Goal: Information Seeking & Learning: Learn about a topic

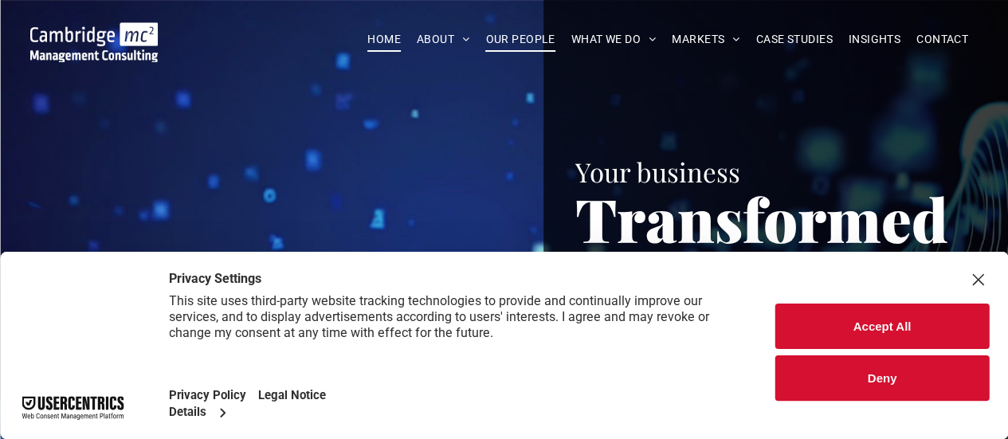
click at [523, 38] on span "OUR PEOPLE" at bounding box center [519, 39] width 69 height 25
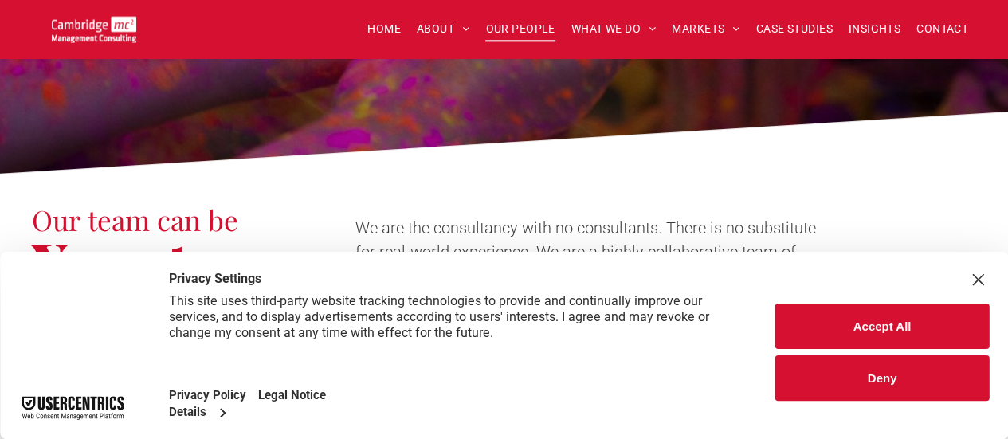
scroll to position [398, 0]
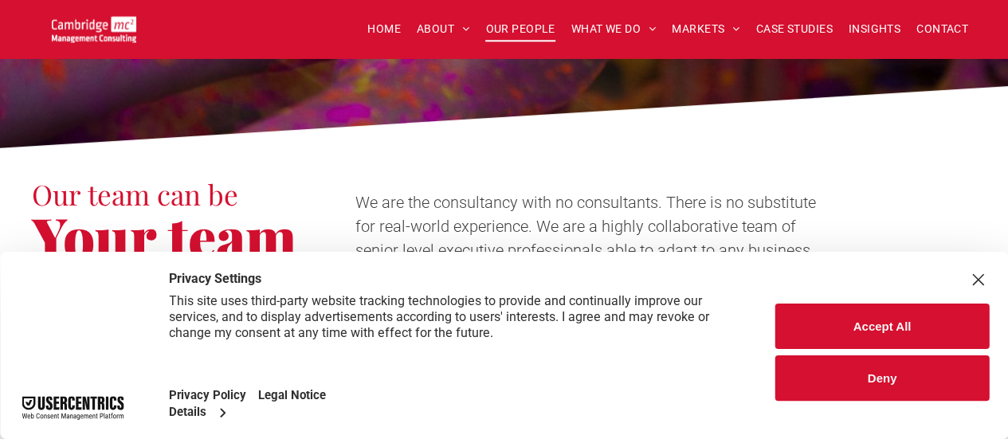
drag, startPoint x: 888, startPoint y: 386, endPoint x: 884, endPoint y: 371, distance: 15.7
click at [888, 386] on button "Deny" at bounding box center [882, 377] width 214 height 45
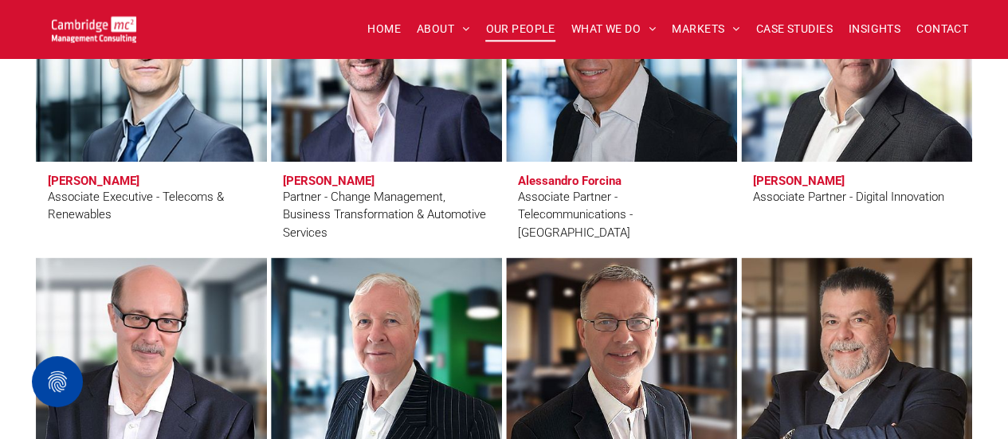
scroll to position [3426, 0]
